Goal: Task Accomplishment & Management: Manage account settings

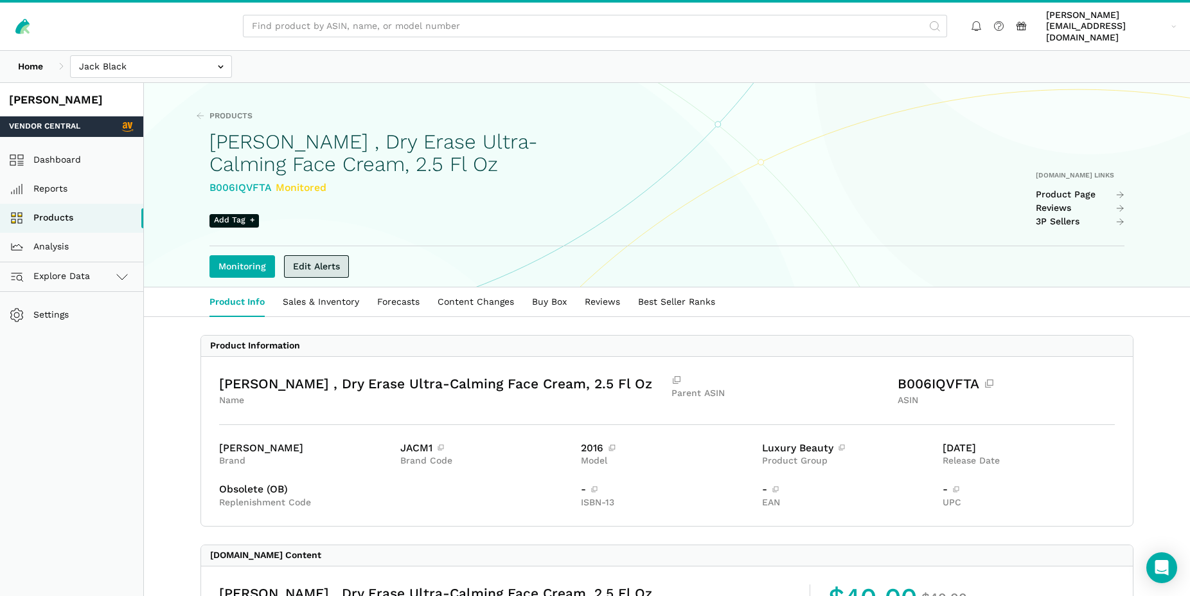
click at [336, 255] on link "Edit Alerts" at bounding box center [316, 266] width 65 height 22
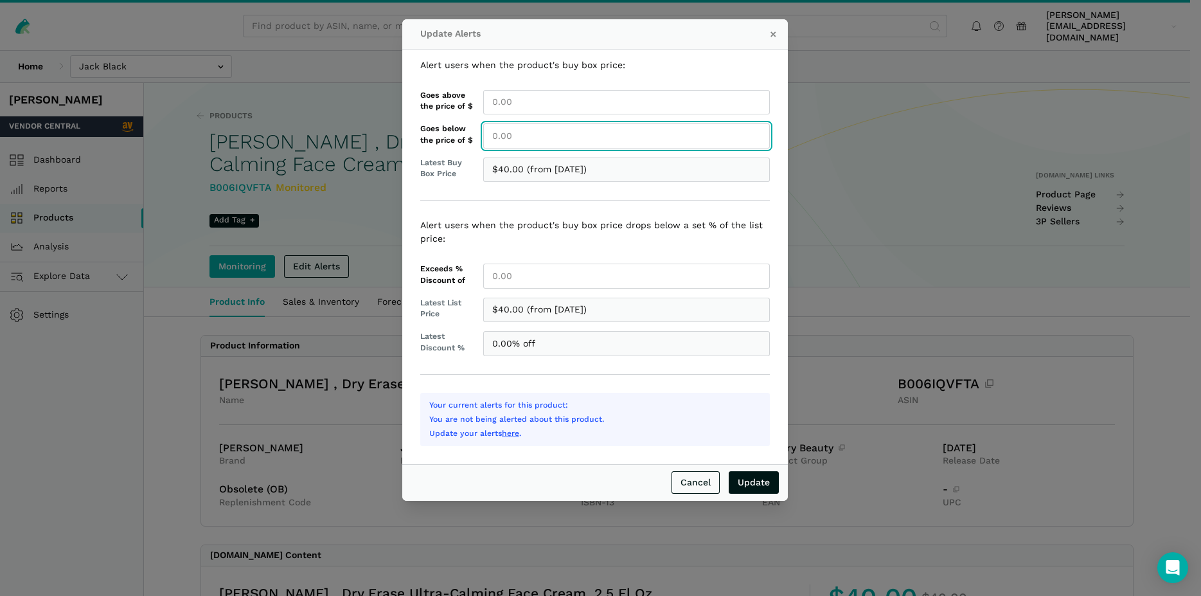
click at [501, 138] on input "Goes below the price of $" at bounding box center [626, 135] width 287 height 25
type input "40.00"
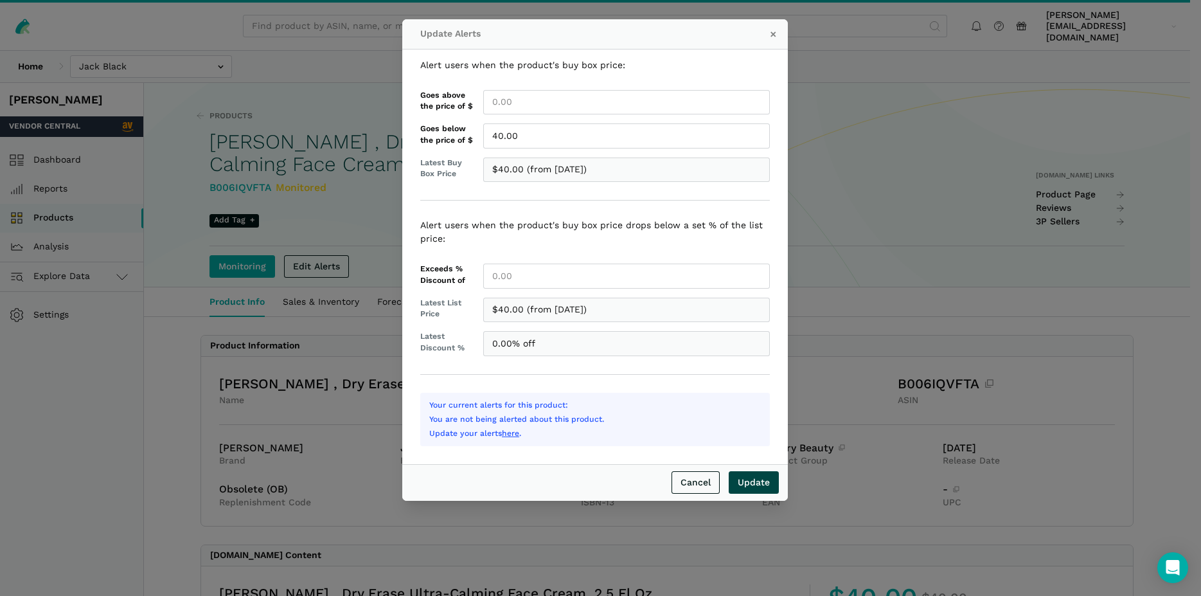
click at [758, 483] on input "Update" at bounding box center [754, 482] width 50 height 22
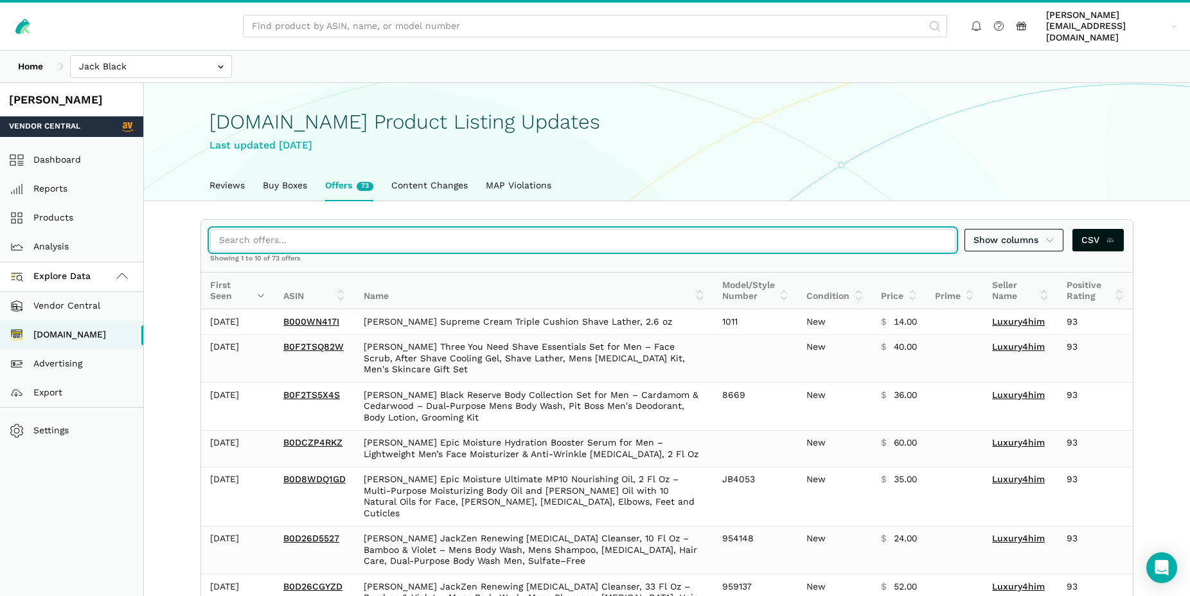
click at [305, 233] on input "search" at bounding box center [583, 240] width 746 height 22
paste input "B001IFX9HC"
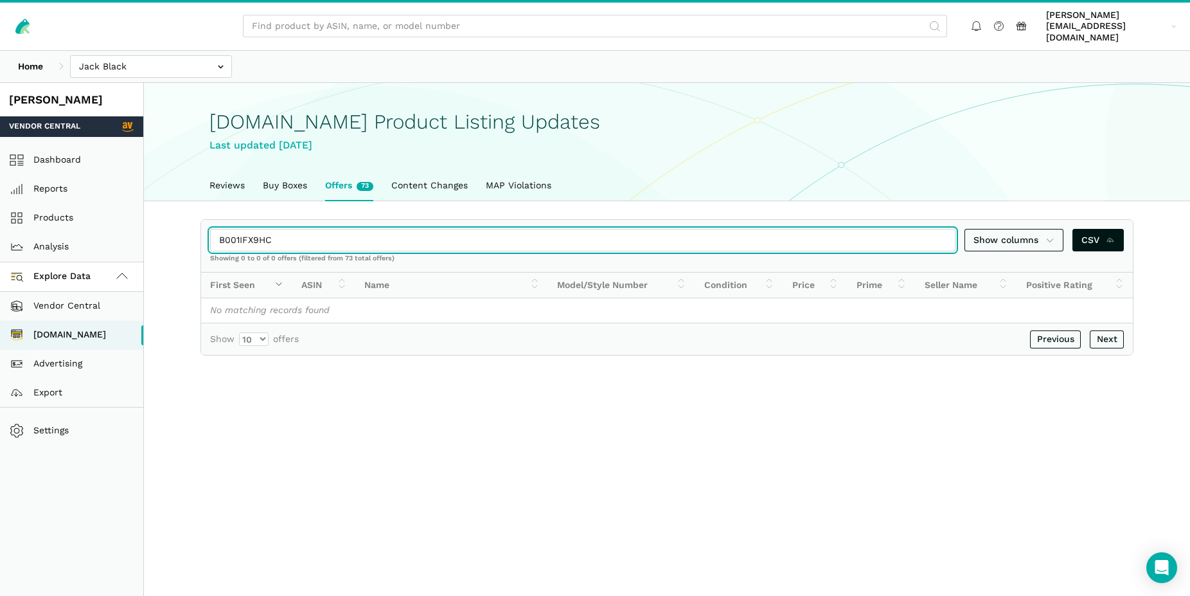
drag, startPoint x: 280, startPoint y: 228, endPoint x: 214, endPoint y: 227, distance: 65.6
click at [214, 229] on input "B001IFX9HC" at bounding box center [583, 240] width 746 height 22
paste input "856Z2UO"
drag, startPoint x: 298, startPoint y: 226, endPoint x: 215, endPoint y: 220, distance: 83.1
click at [215, 229] on input "B00856Z2UO" at bounding box center [583, 240] width 746 height 22
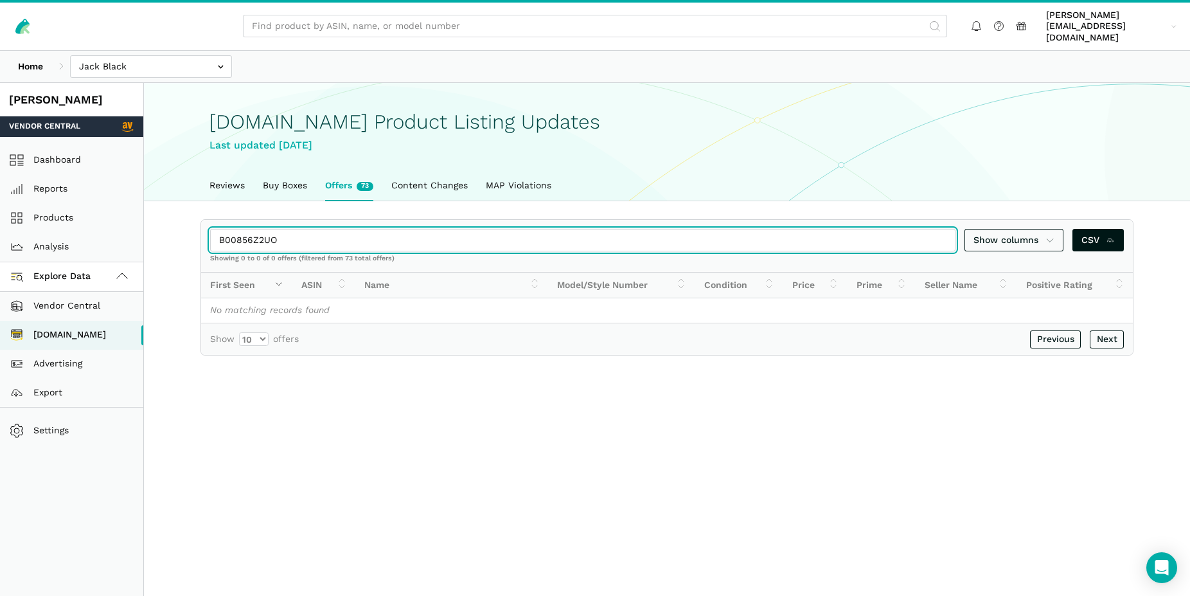
paste input "B451C5M1"
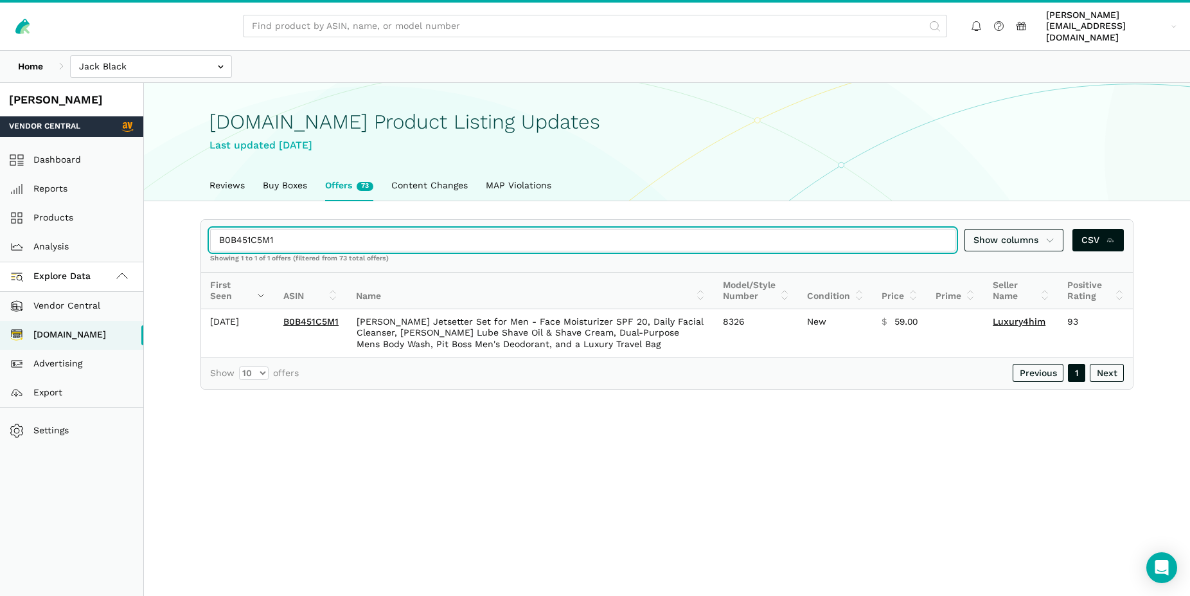
type input "B0B451C5M1"
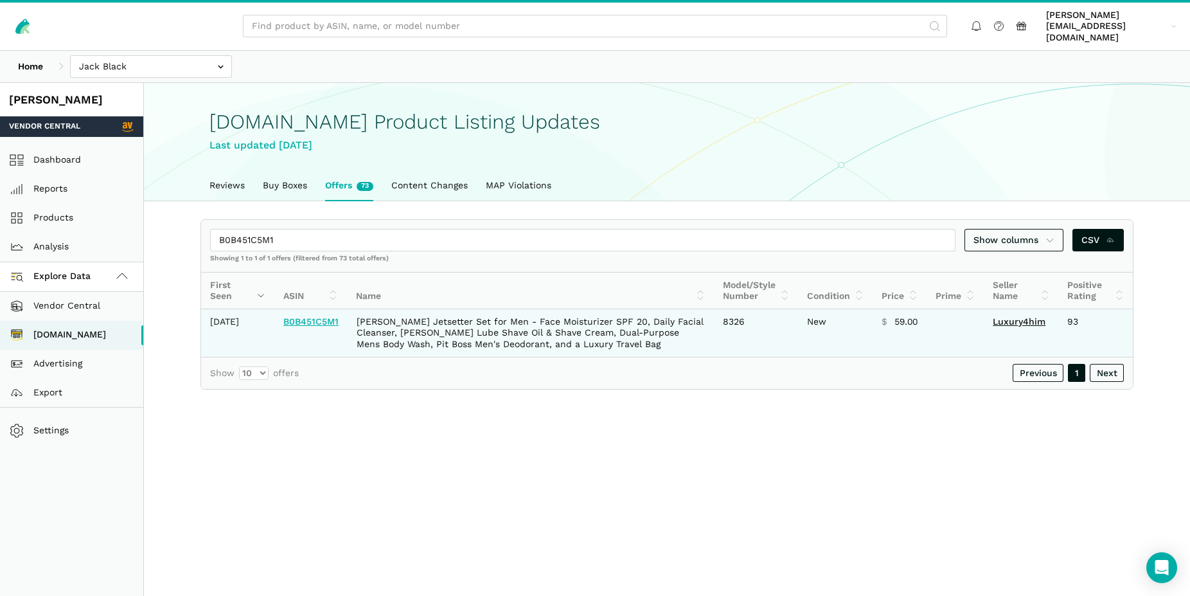
click at [328, 318] on link "B0B451C5M1" at bounding box center [310, 321] width 55 height 10
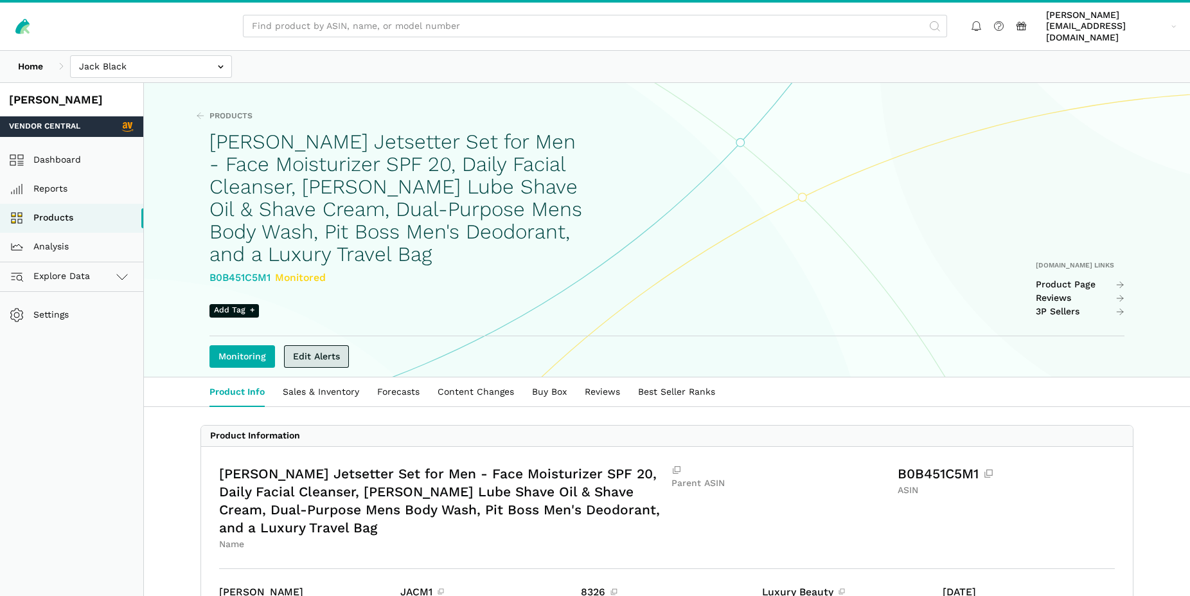
click at [311, 348] on link "Edit Alerts" at bounding box center [316, 356] width 65 height 22
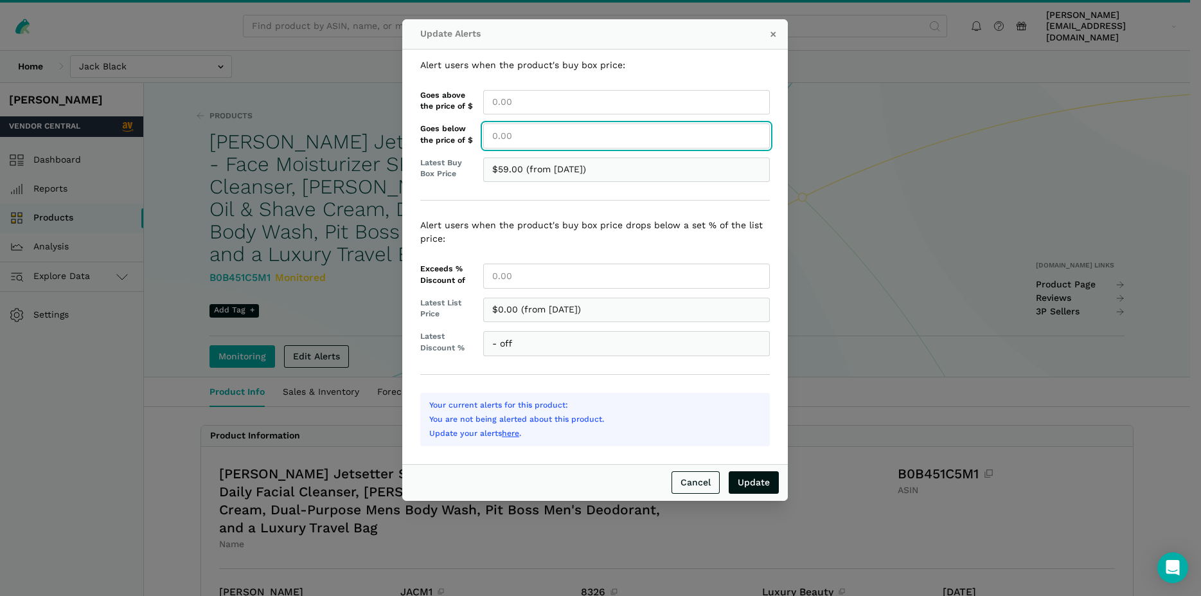
click at [528, 138] on input "Goes below the price of $" at bounding box center [626, 135] width 287 height 25
type input "59.00"
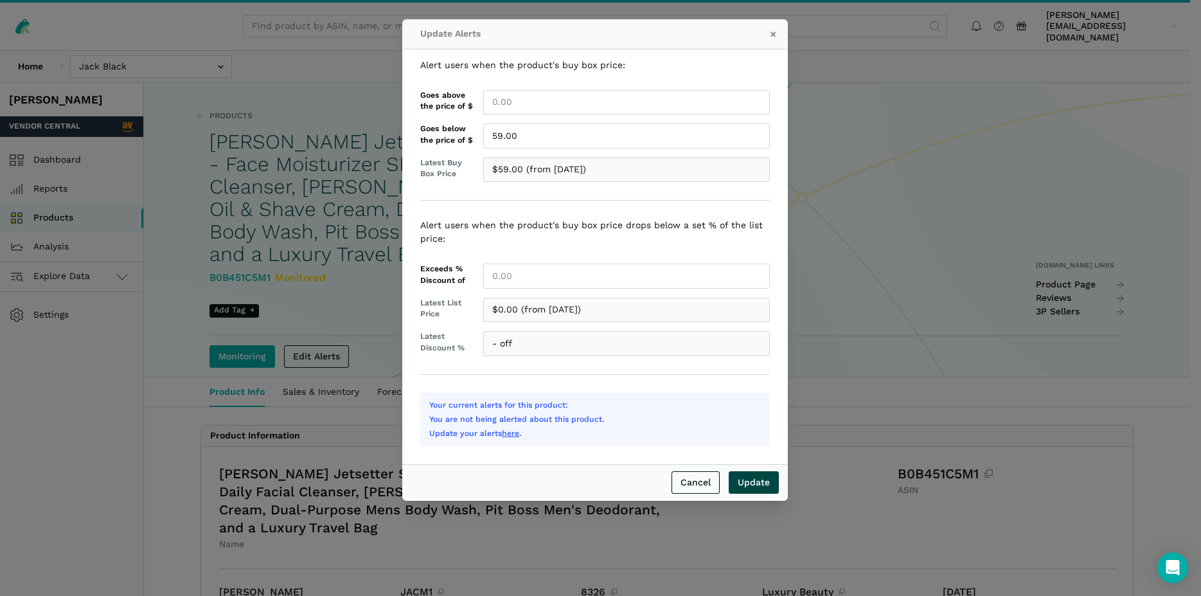
click at [760, 484] on input "Update" at bounding box center [754, 482] width 50 height 22
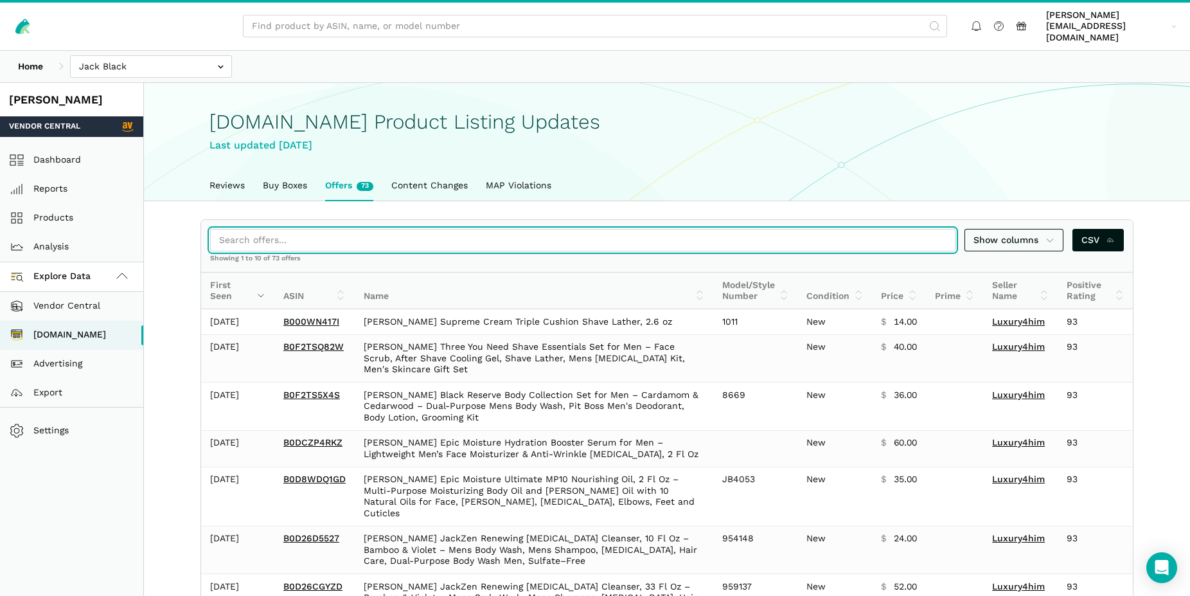
click at [272, 235] on input "search" at bounding box center [583, 240] width 746 height 22
paste input "B0843GCYQK"
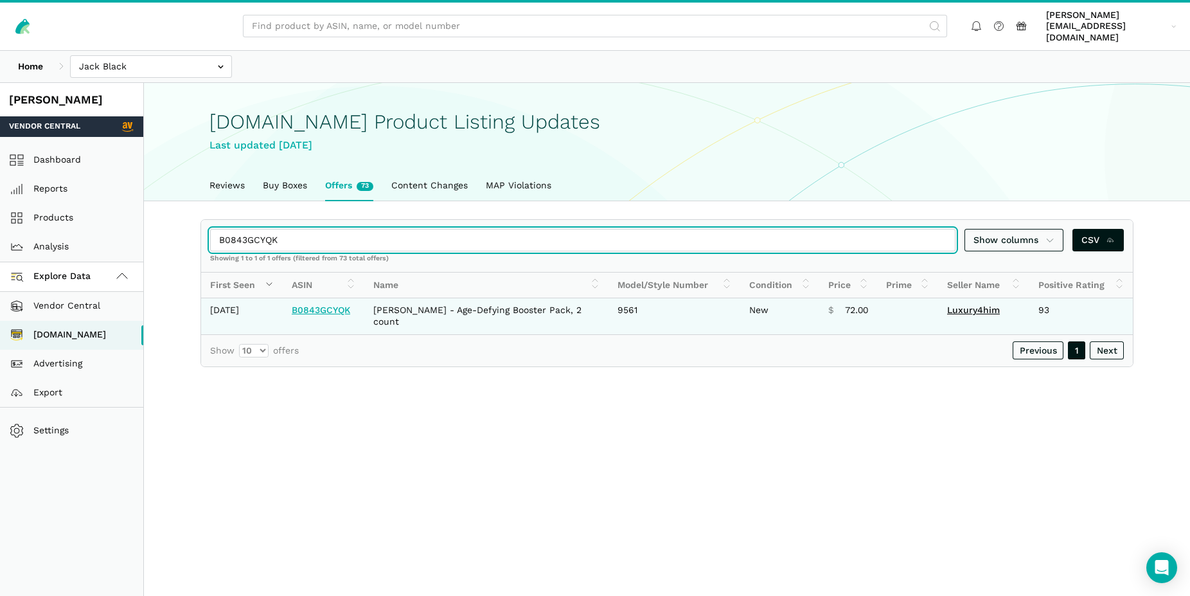
type input "B0843GCYQK"
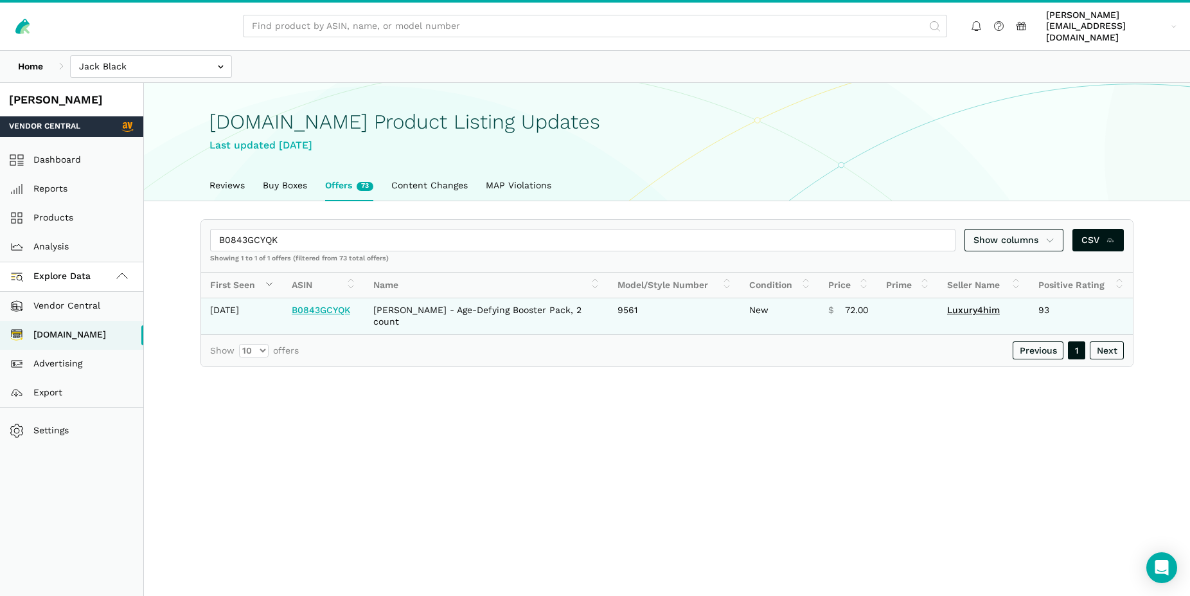
click at [338, 305] on link "B0843GCYQK" at bounding box center [321, 310] width 58 height 10
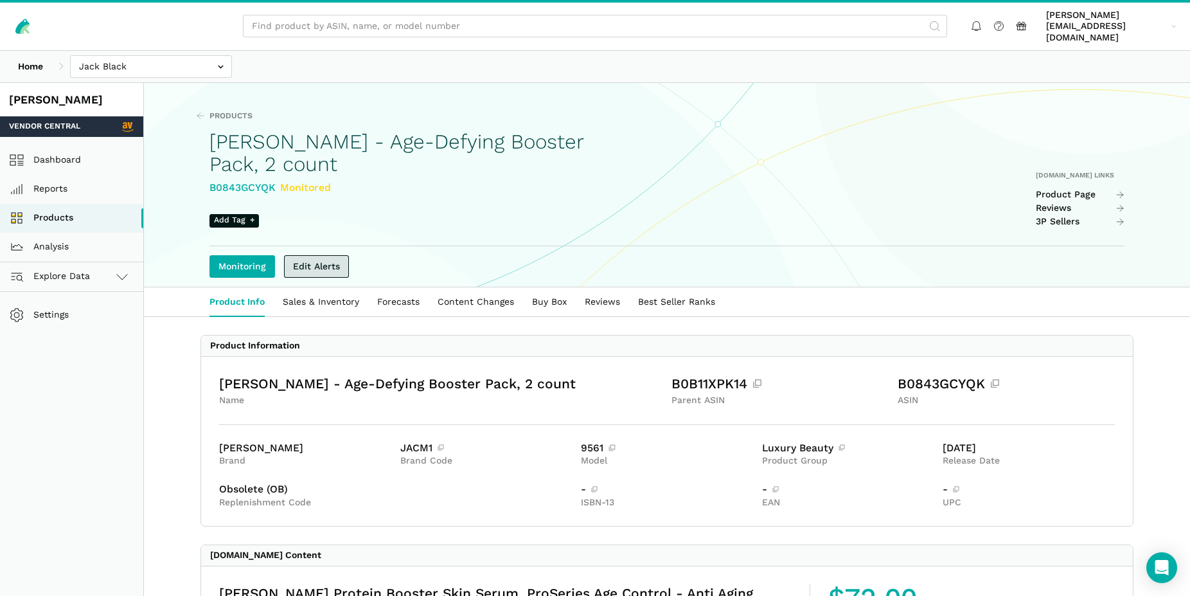
click at [330, 255] on link "Edit Alerts" at bounding box center [316, 266] width 65 height 22
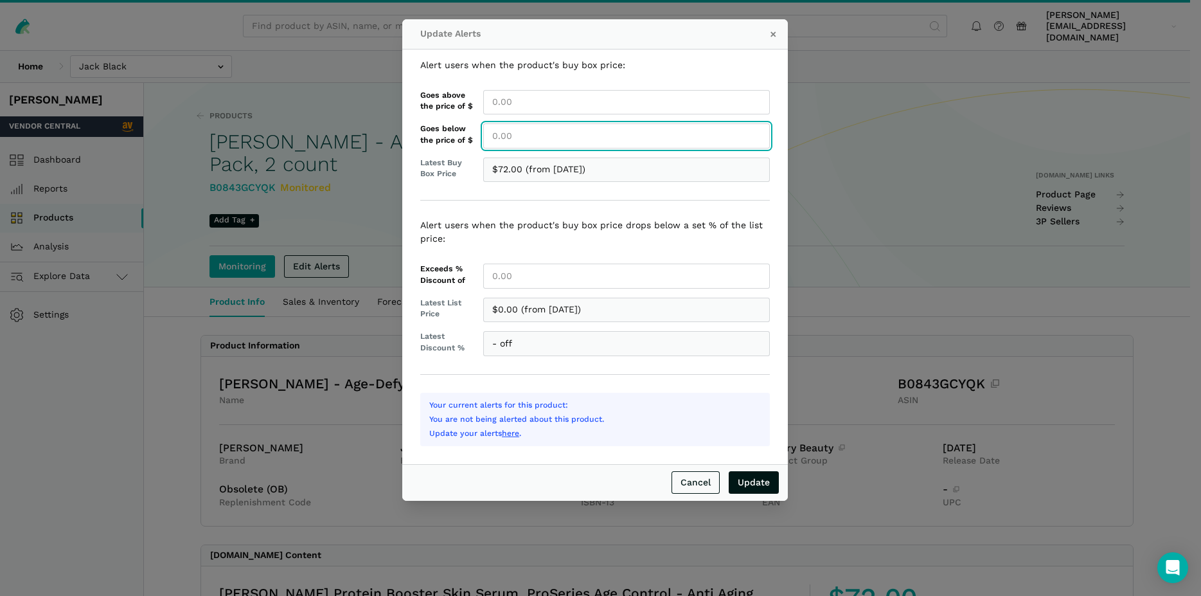
click at [521, 134] on input "Goes below the price of $" at bounding box center [626, 135] width 287 height 25
type input "72.00"
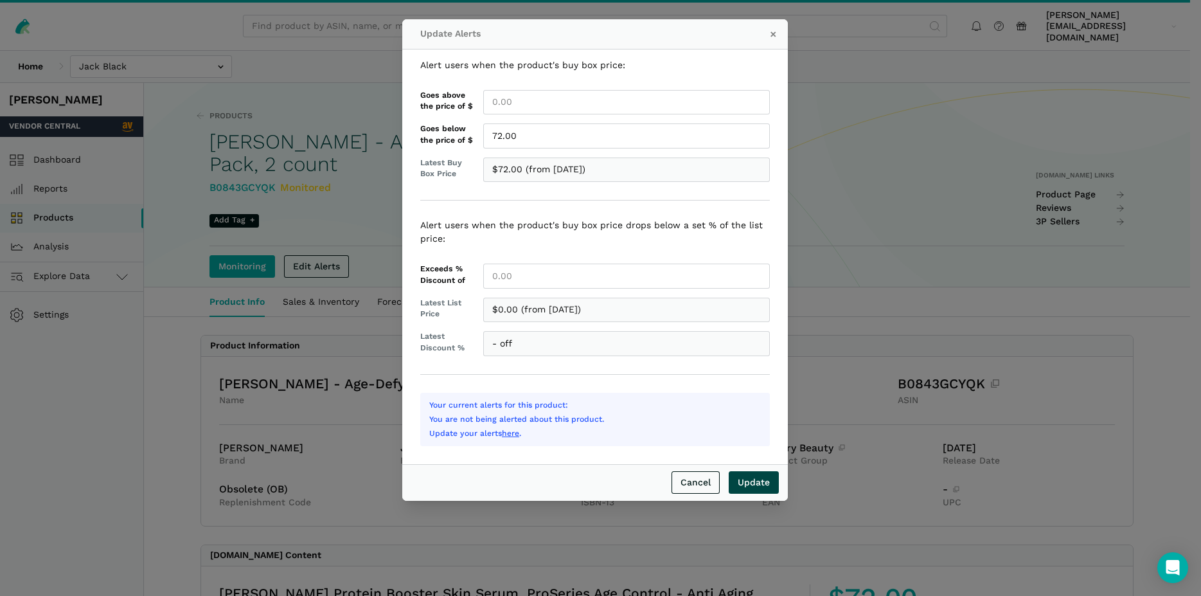
click at [767, 481] on input "Update" at bounding box center [754, 482] width 50 height 22
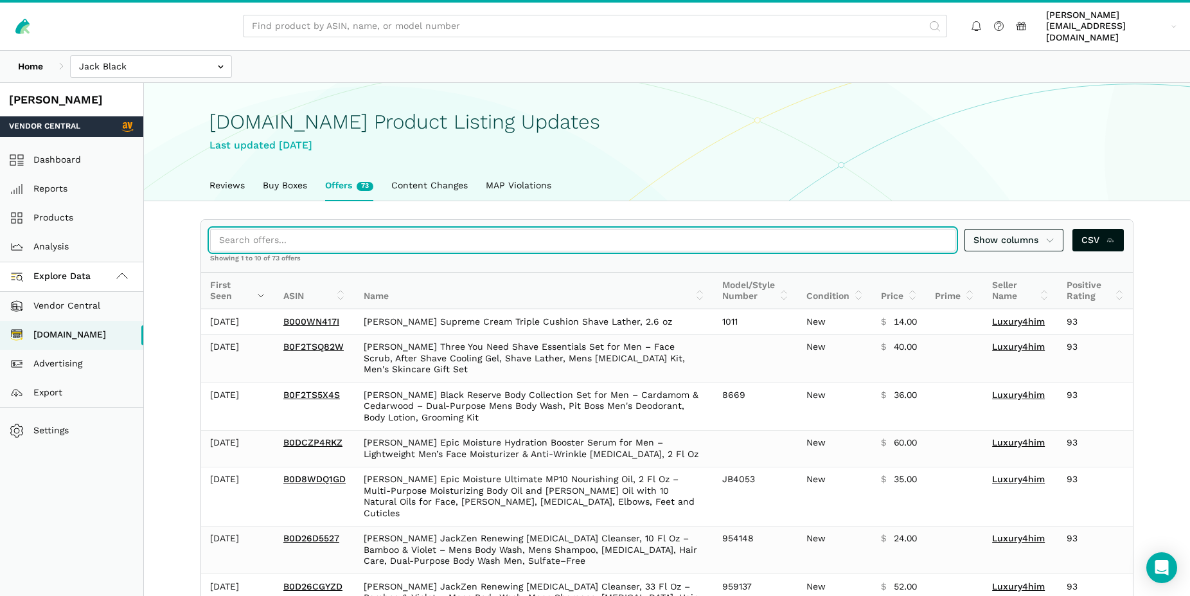
click at [294, 238] on input "search" at bounding box center [583, 240] width 746 height 22
paste input "B000HP5G70"
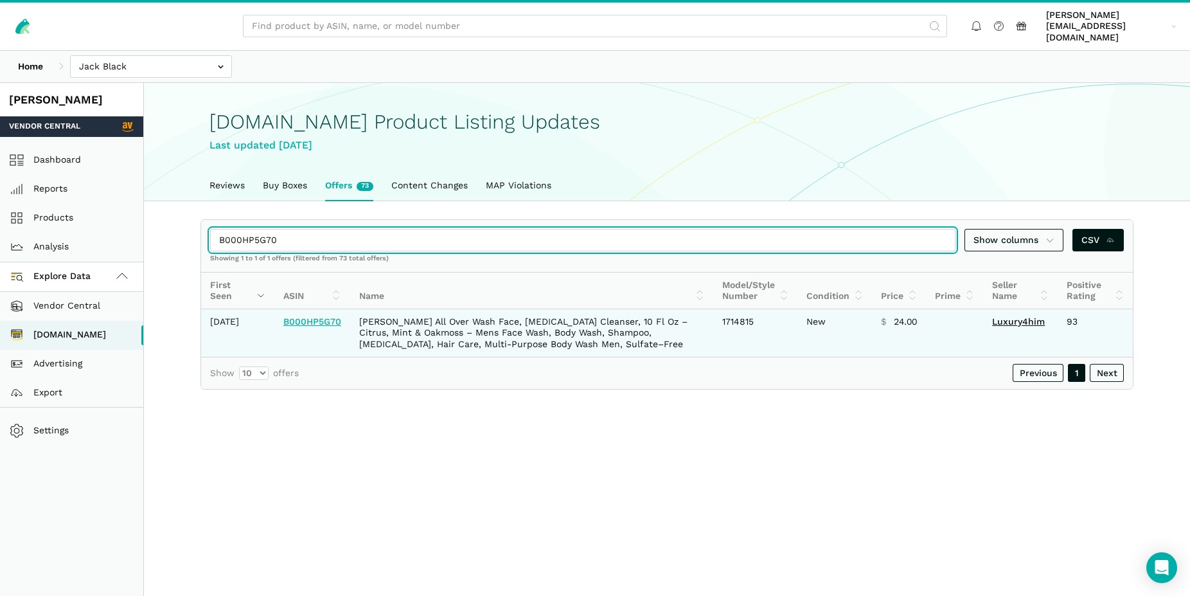
type input "B000HP5G70"
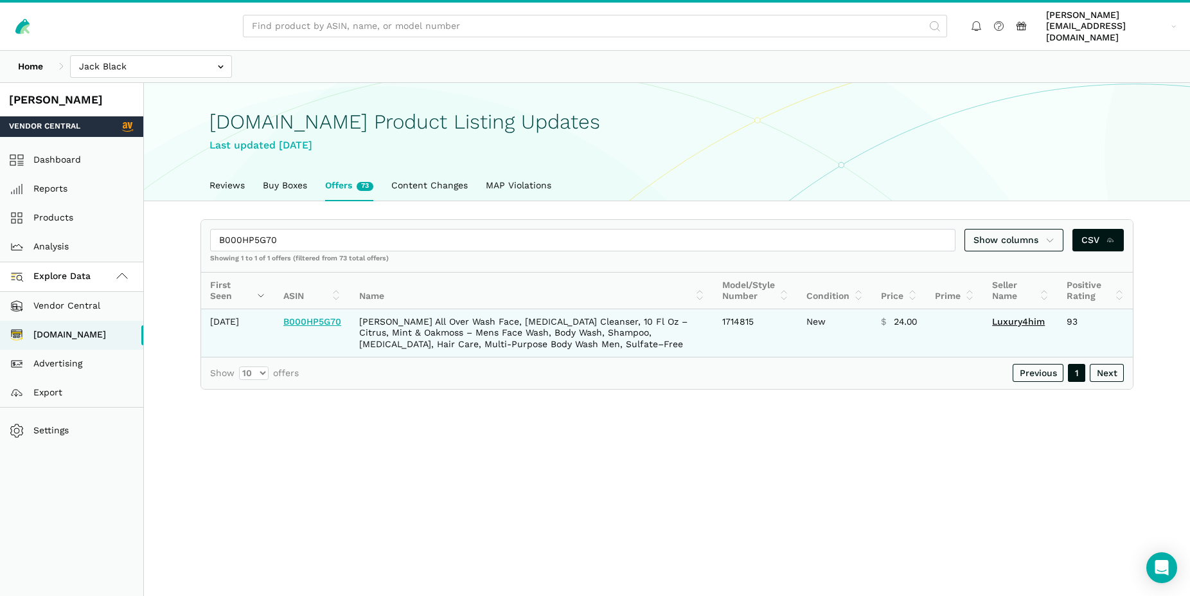
click at [310, 321] on link "B000HP5G70" at bounding box center [312, 321] width 58 height 10
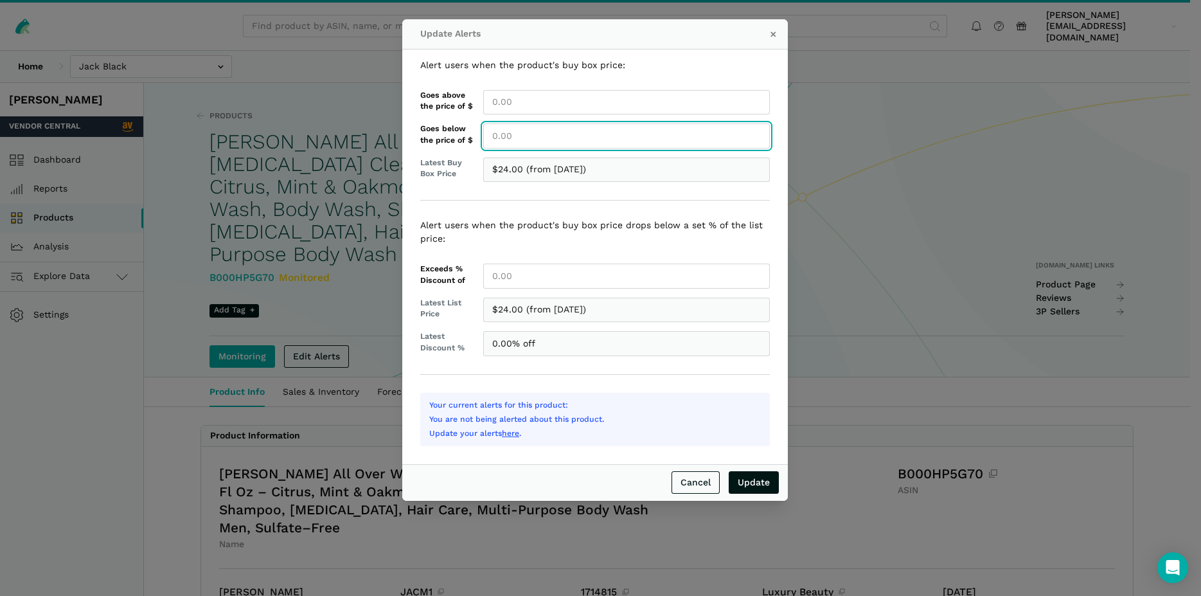
click at [535, 139] on input "Goes below the price of $" at bounding box center [626, 135] width 287 height 25
type input "24.00"
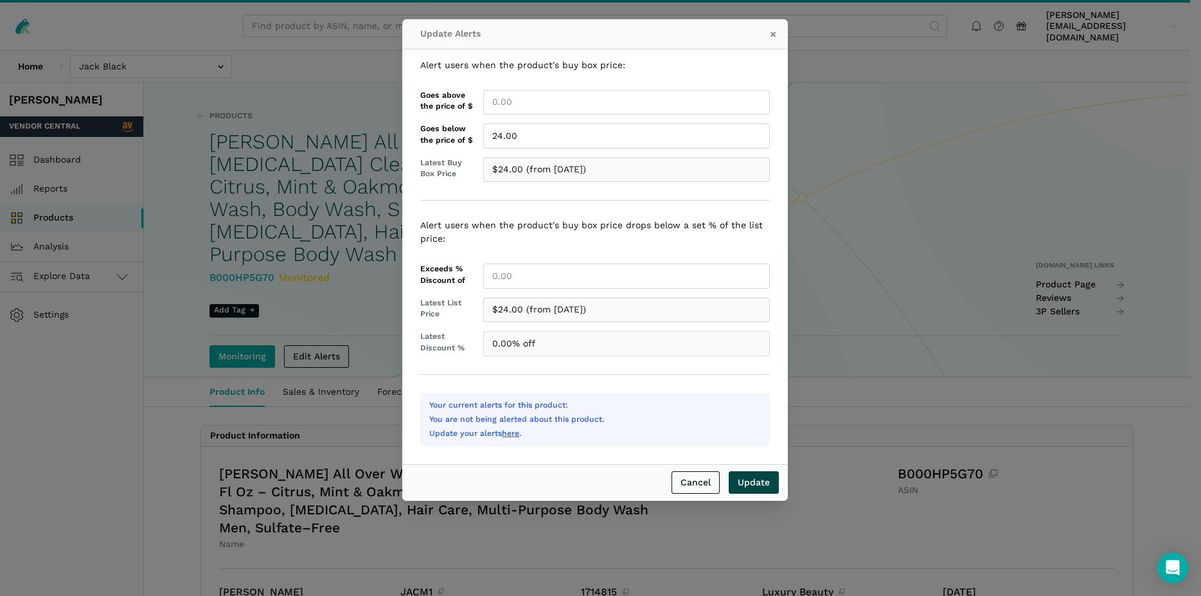
click at [756, 489] on input "Update" at bounding box center [754, 482] width 50 height 22
